Goal: Complete application form

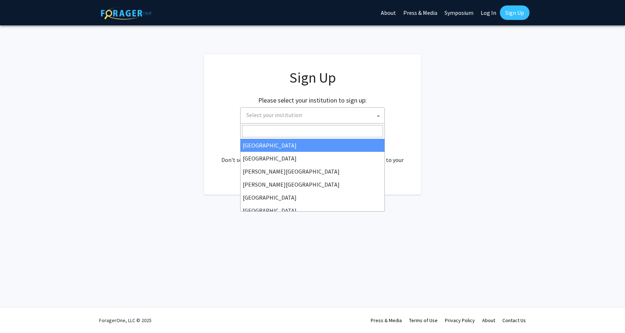
click at [374, 110] on span "Select your institution" at bounding box center [314, 114] width 141 height 15
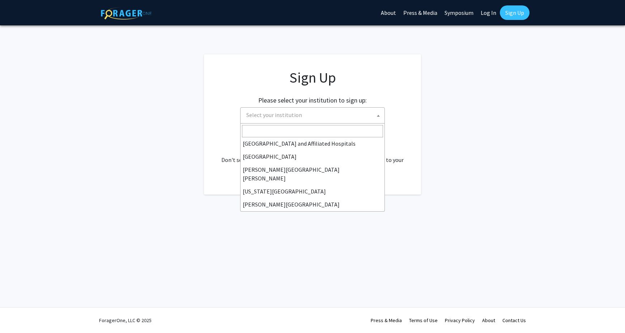
scroll to position [123, 0]
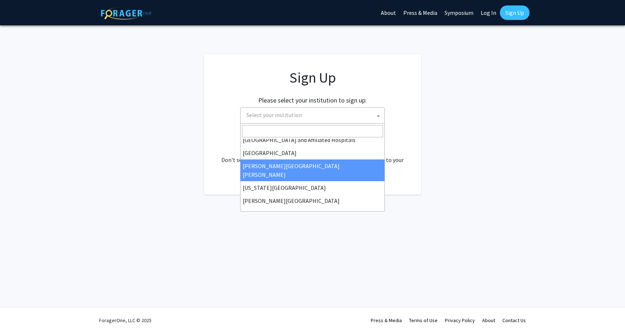
select select "1"
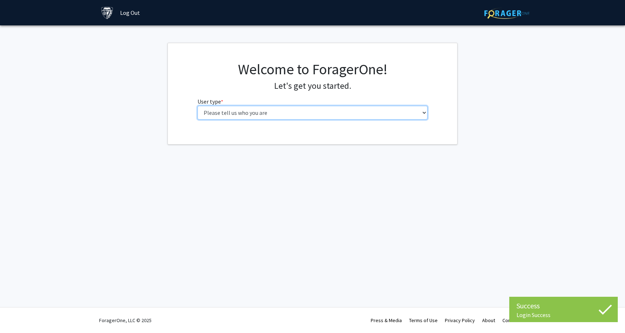
click at [336, 114] on select "Please tell us who you are Undergraduate Student Master's Student Doctoral Cand…" at bounding box center [313, 113] width 230 height 14
select select "2: masters"
click at [198, 106] on select "Please tell us who you are Undergraduate Student Master's Student Doctoral Cand…" at bounding box center [313, 113] width 230 height 14
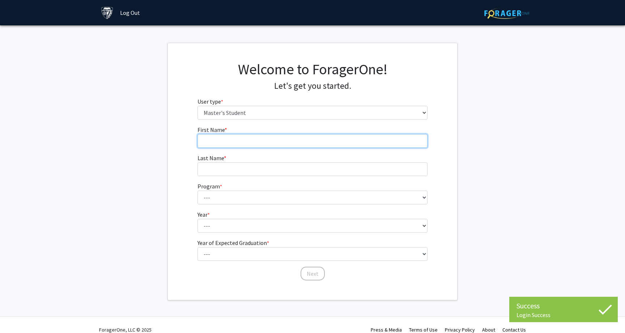
click at [350, 140] on input "First Name * required" at bounding box center [313, 141] width 230 height 14
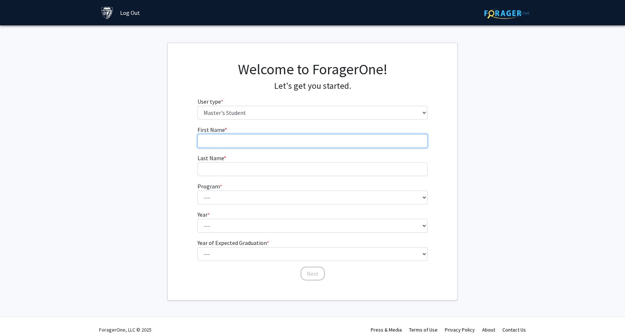
type input "Sierra"
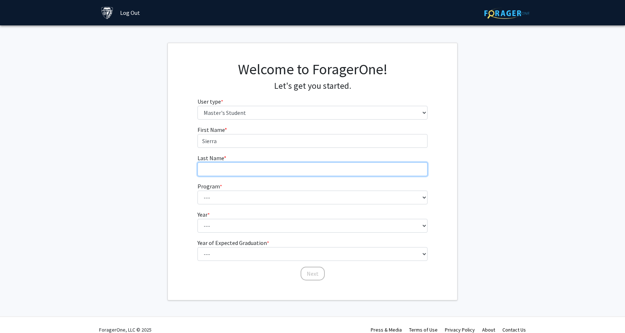
type input "[PERSON_NAME]"
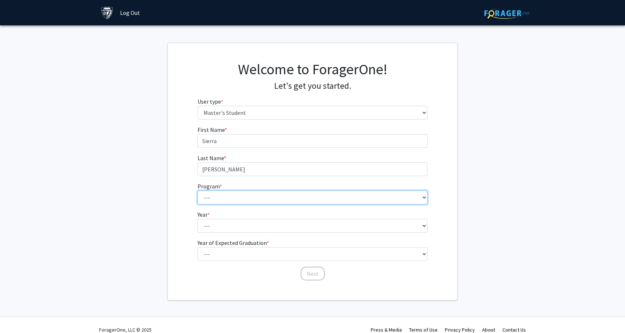
click at [279, 201] on select "--- Anatomy Education Applied and Computational Mathematics Applied Biomedical …" at bounding box center [313, 197] width 230 height 14
select select "74: 62"
click at [198, 190] on select "--- Anatomy Education Applied and Computational Mathematics Applied Biomedical …" at bounding box center [313, 197] width 230 height 14
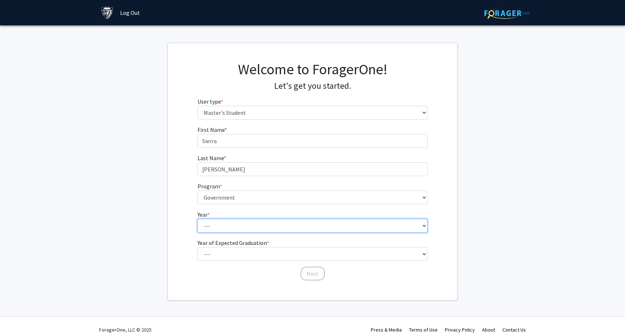
click at [248, 227] on select "--- First Year Second Year" at bounding box center [313, 226] width 230 height 14
select select "1: first_year"
click at [198, 219] on select "--- First Year Second Year" at bounding box center [313, 226] width 230 height 14
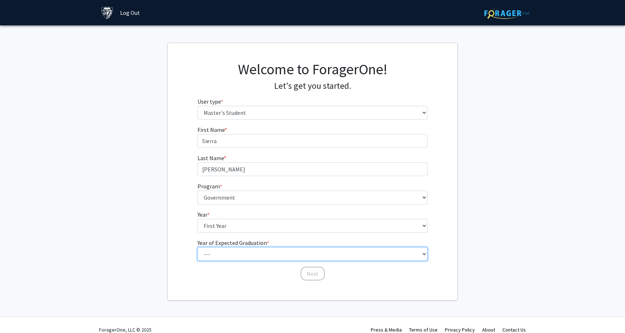
click at [241, 253] on select "--- 2025 2026 2027 2028 2029 2030 2031 2032 2033 2034" at bounding box center [313, 254] width 230 height 14
select select "3: 2027"
click at [198, 247] on select "--- 2025 2026 2027 2028 2029 2030 2031 2032 2033 2034" at bounding box center [313, 254] width 230 height 14
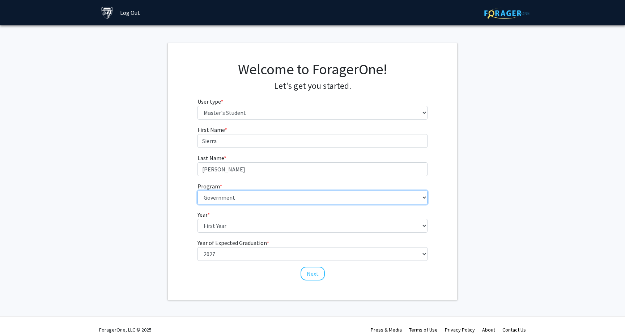
click at [295, 199] on select "--- Anatomy Education Applied and Computational Mathematics Applied Biomedical …" at bounding box center [313, 197] width 230 height 14
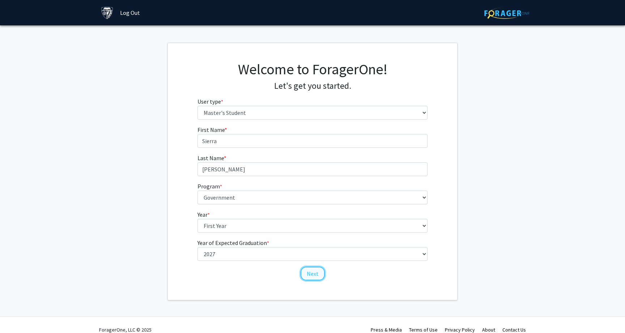
click at [310, 270] on button "Next" at bounding box center [313, 273] width 24 height 14
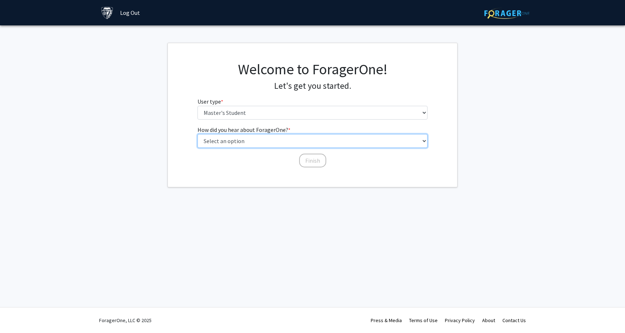
click at [242, 141] on select "Select an option Peer/student recommendation Faculty/staff recommendation Unive…" at bounding box center [313, 141] width 230 height 14
select select "3: university_website"
click at [198, 134] on select "Select an option Peer/student recommendation Faculty/staff recommendation Unive…" at bounding box center [313, 141] width 230 height 14
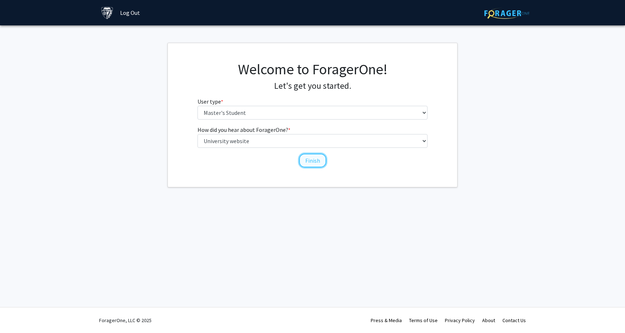
click at [304, 161] on button "Finish" at bounding box center [312, 160] width 27 height 14
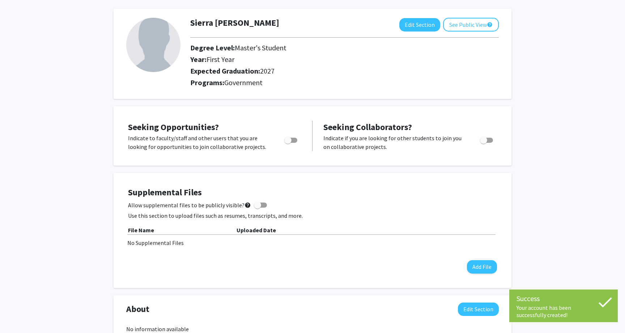
scroll to position [32, 0]
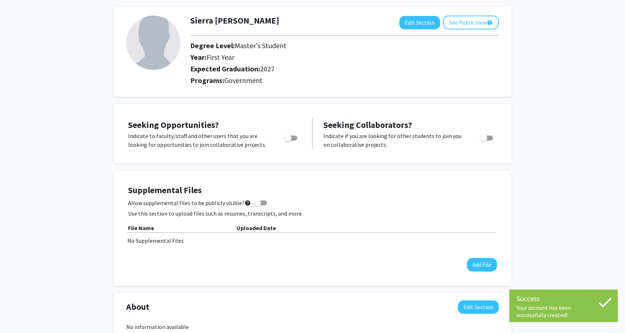
click at [296, 137] on span "Toggle" at bounding box center [290, 137] width 13 height 5
click at [288, 140] on input "Are you actively seeking opportunities?" at bounding box center [288, 140] width 0 height 0
checkbox input "true"
click at [483, 139] on span "Toggle" at bounding box center [483, 137] width 7 height 7
click at [483, 140] on input "Would you like to receive other student requests to work with you?" at bounding box center [483, 140] width 0 height 0
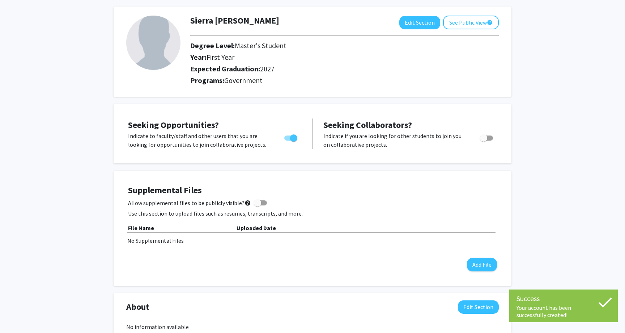
checkbox input "true"
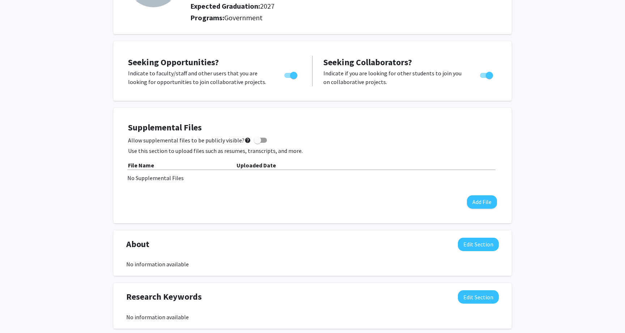
scroll to position [101, 0]
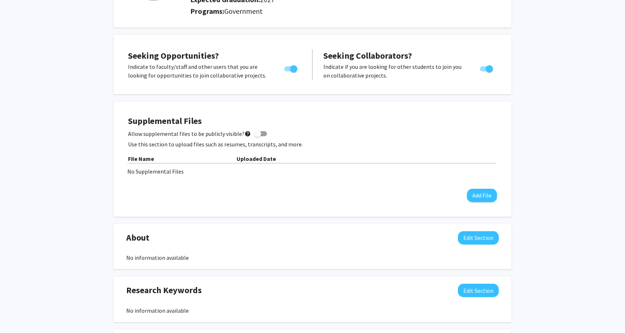
click at [254, 133] on span at bounding box center [257, 133] width 7 height 7
click at [257, 136] on input "Allow supplemental files to be publicly visible? help" at bounding box center [257, 136] width 0 height 0
checkbox input "true"
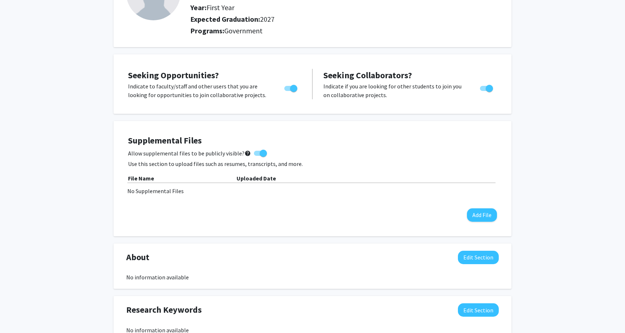
scroll to position [0, 0]
